Goal: Information Seeking & Learning: Learn about a topic

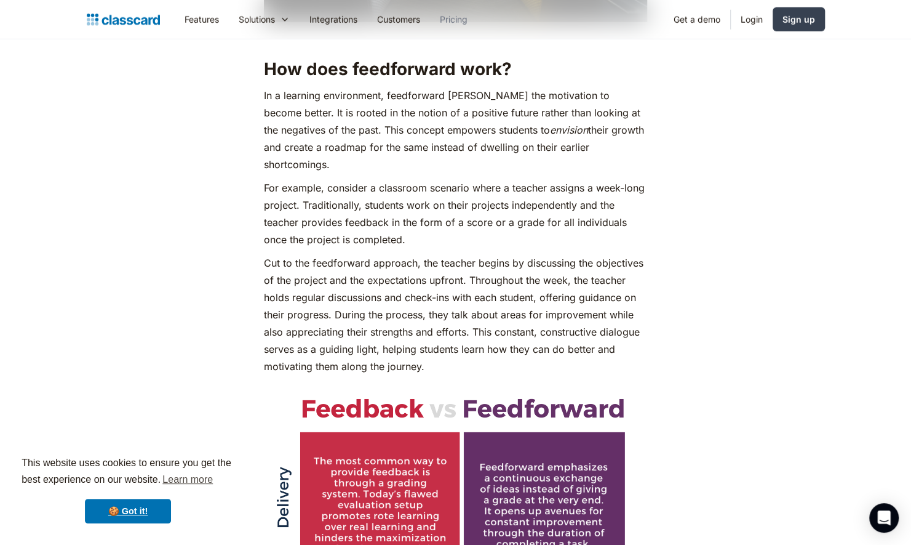
scroll to position [1888, 0]
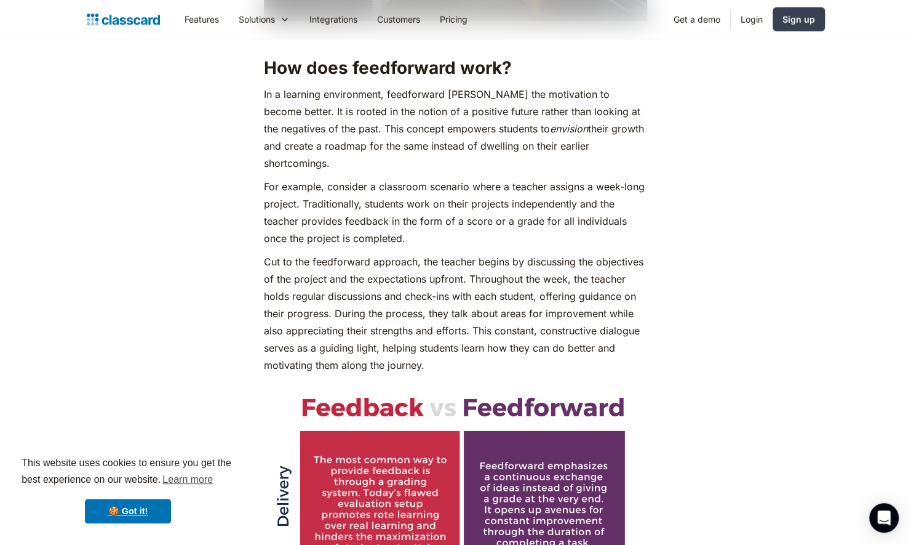
drag, startPoint x: 264, startPoint y: 94, endPoint x: 606, endPoint y: 150, distance: 346.7
click at [606, 150] on p "In a learning environment, feedforward [PERSON_NAME] the motivation to become b…" at bounding box center [455, 129] width 383 height 86
copy p "In a learning environment, feedforward [PERSON_NAME] the motivation to become b…"
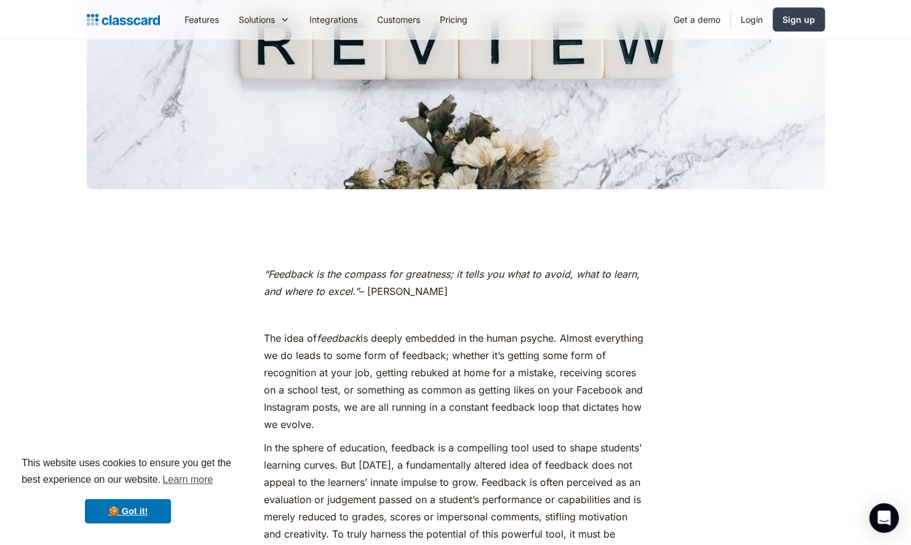
scroll to position [397, 0]
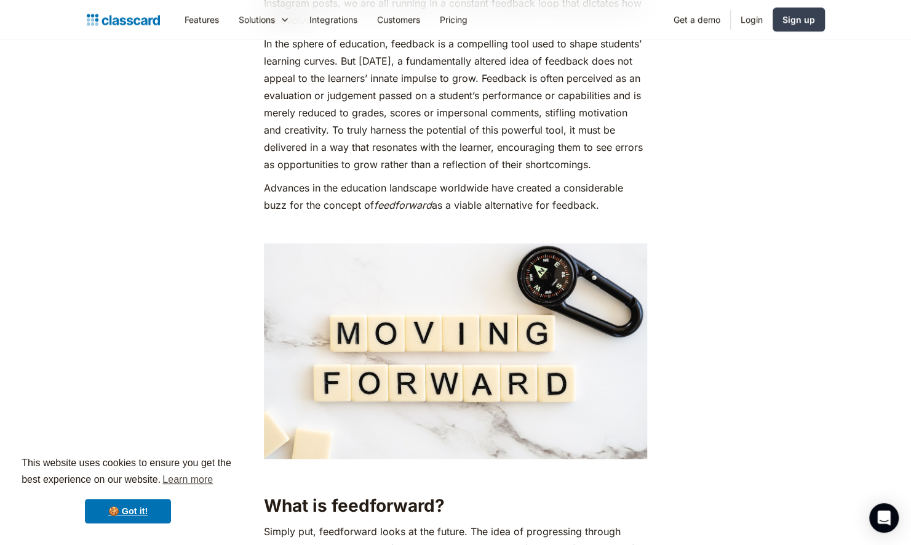
scroll to position [832, 0]
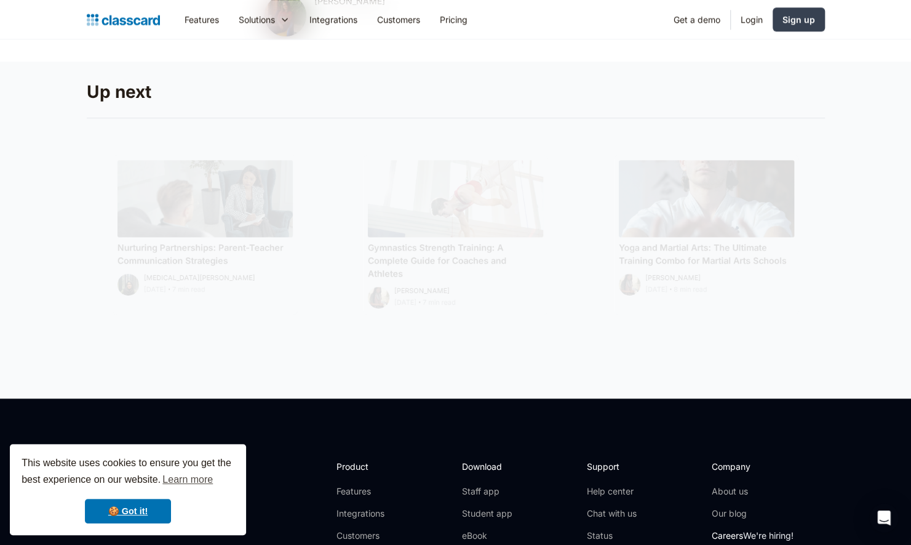
click at [742, 529] on link "Careers We're hiring!" at bounding box center [753, 535] width 82 height 12
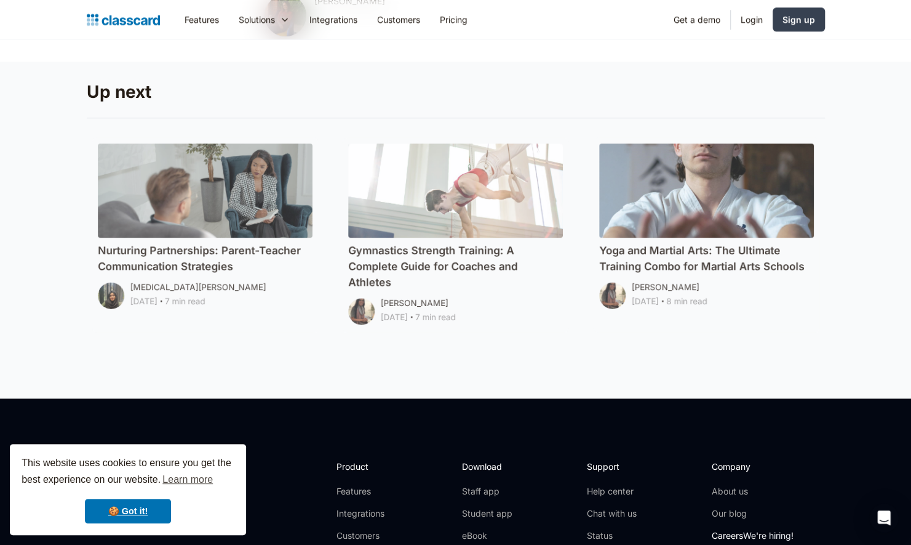
scroll to position [6474, 0]
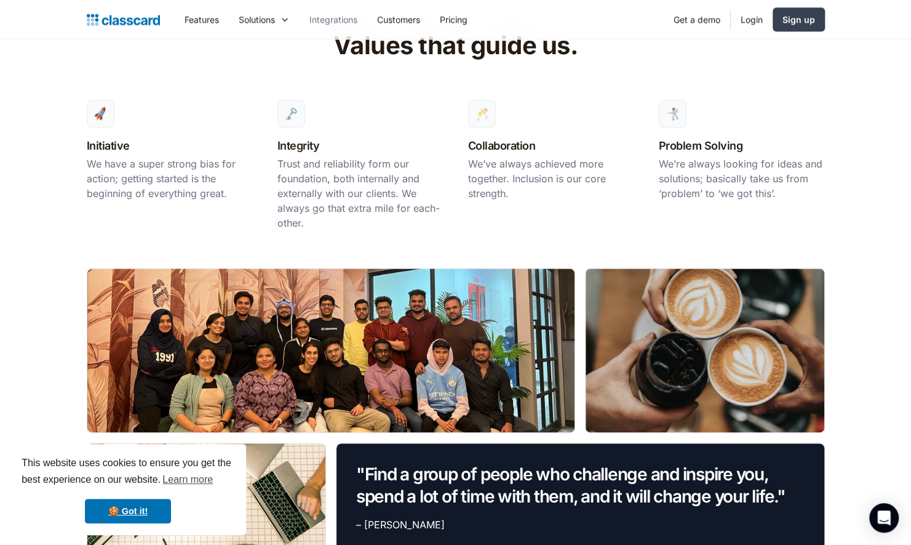
scroll to position [764, 0]
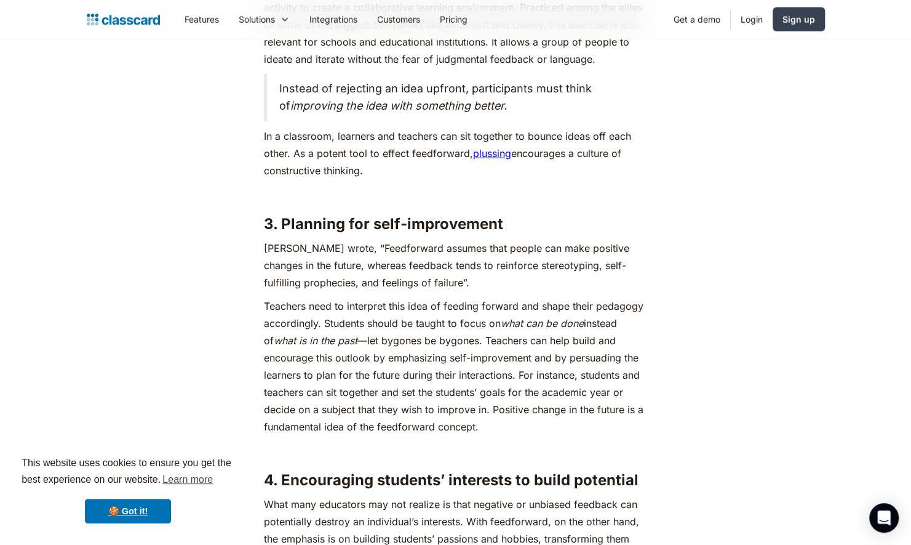
scroll to position [4630, 0]
